Goal: Task Accomplishment & Management: Use online tool/utility

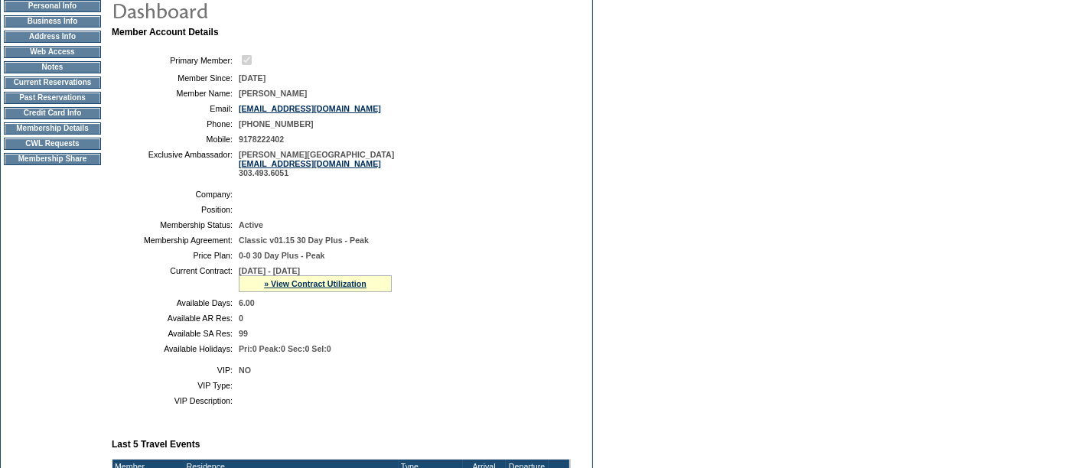
scroll to position [153, 0]
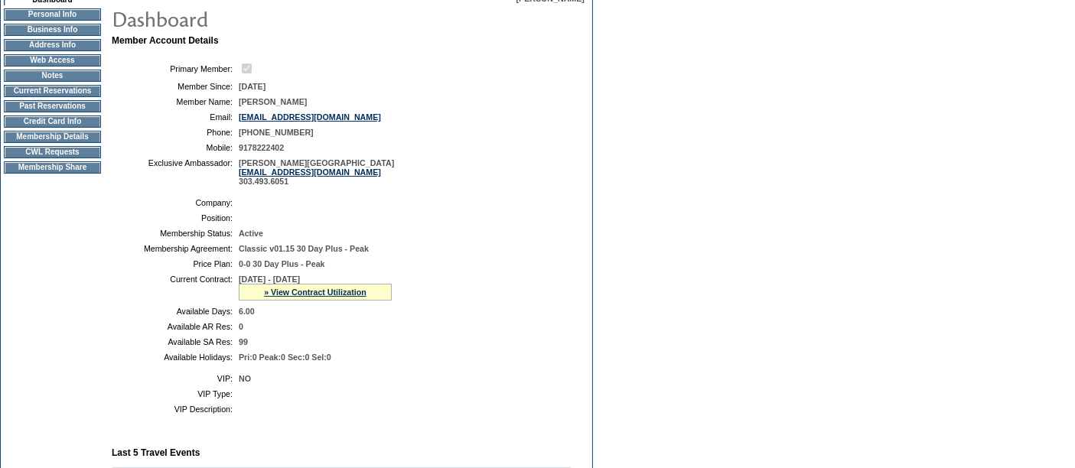
click at [67, 158] on td "CWL Requests" at bounding box center [52, 152] width 97 height 12
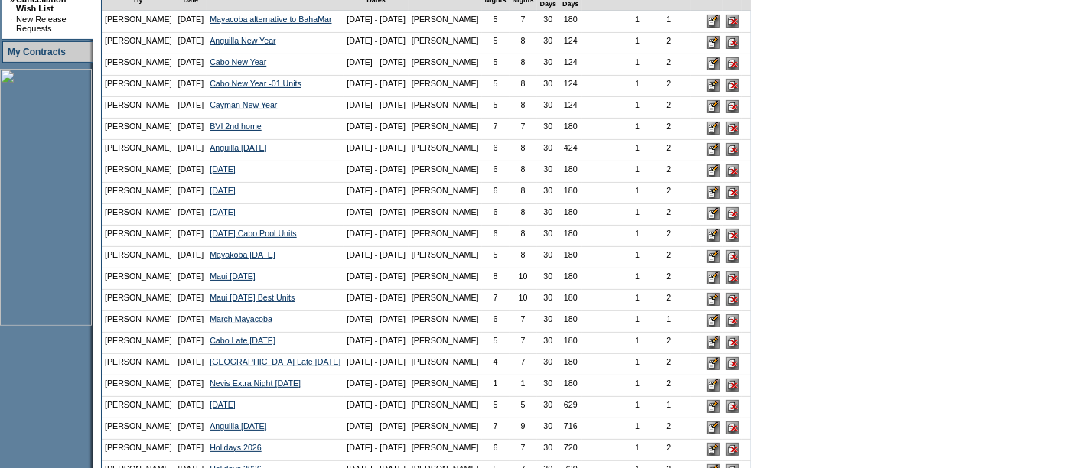
scroll to position [412, 0]
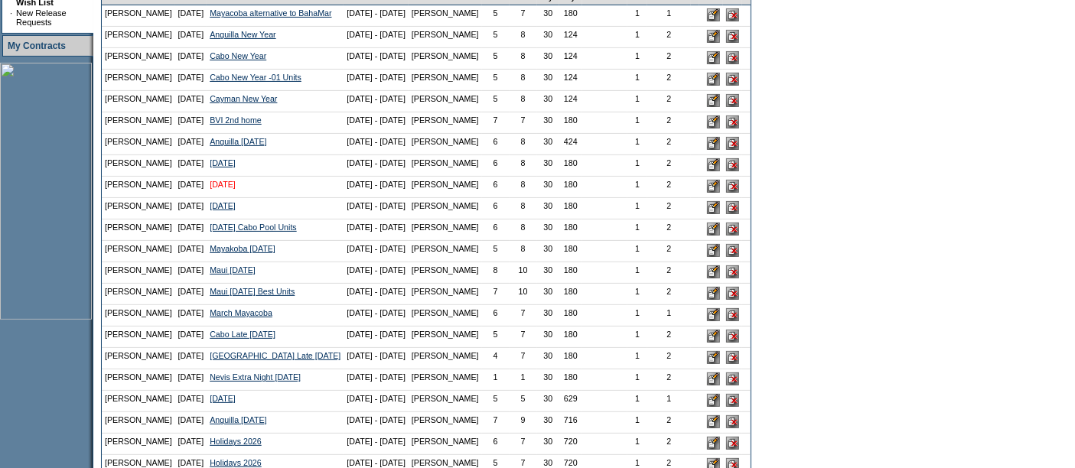
click at [225, 189] on link "[DATE]" at bounding box center [223, 184] width 26 height 9
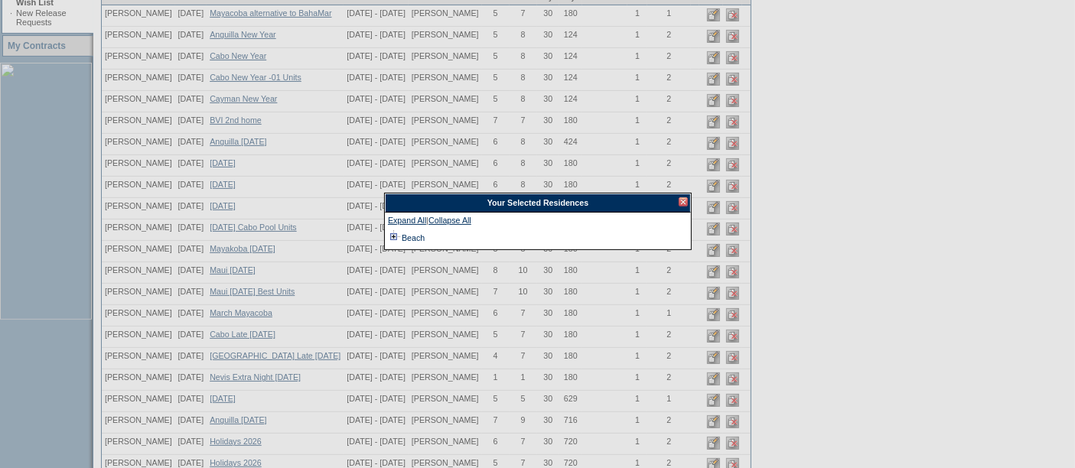
click at [399, 236] on td at bounding box center [394, 238] width 12 height 17
click at [682, 201] on div at bounding box center [683, 201] width 9 height 9
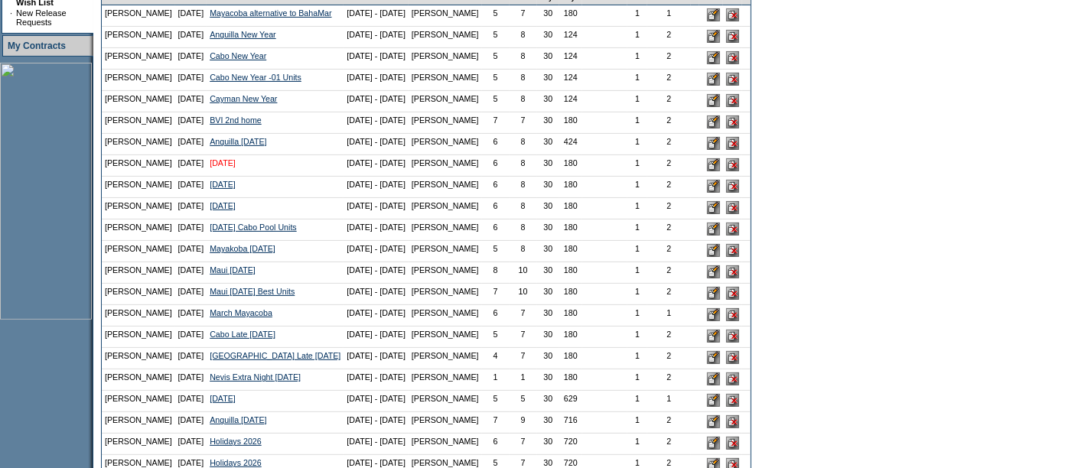
click at [233, 168] on link "[DATE]" at bounding box center [223, 162] width 26 height 9
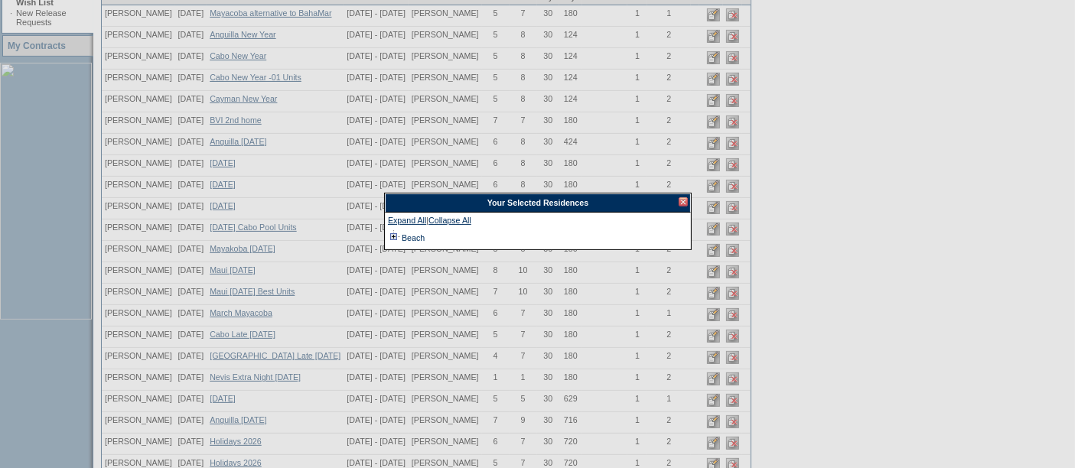
click at [397, 234] on td at bounding box center [394, 238] width 12 height 17
click at [682, 202] on div at bounding box center [683, 201] width 9 height 9
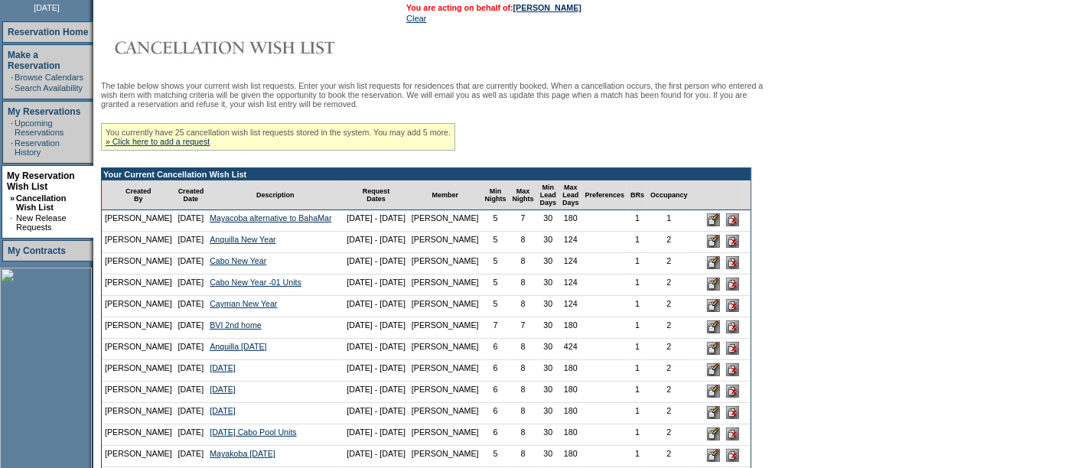
scroll to position [207, 0]
click at [202, 142] on link "» Click here to add a request" at bounding box center [158, 142] width 104 height 9
